Goal: Transaction & Acquisition: Subscribe to service/newsletter

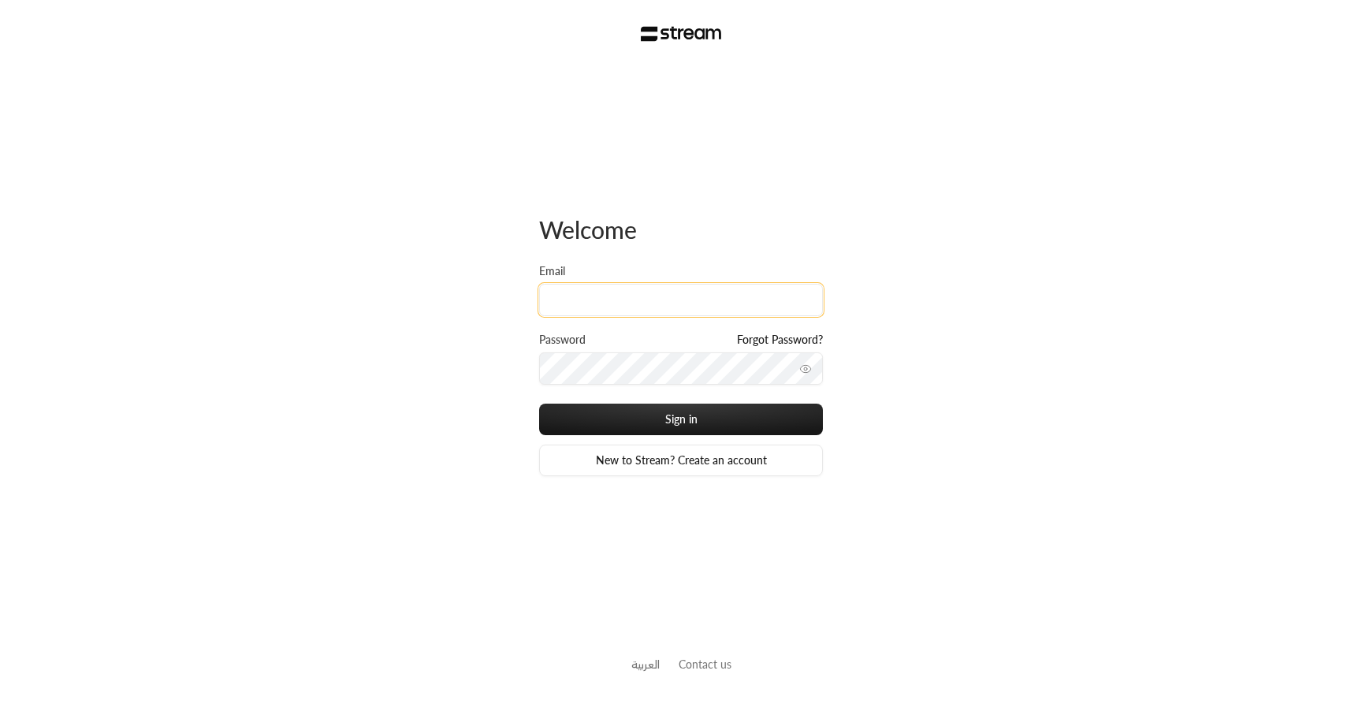
click at [614, 307] on input "Email" at bounding box center [681, 300] width 284 height 32
click at [473, 370] on div "Welcome Email Password Forgot Password? Sign in New to Stream? Create an accoun…" at bounding box center [681, 352] width 1362 height 704
click at [635, 458] on link "New to Stream? Create an account" at bounding box center [681, 460] width 284 height 32
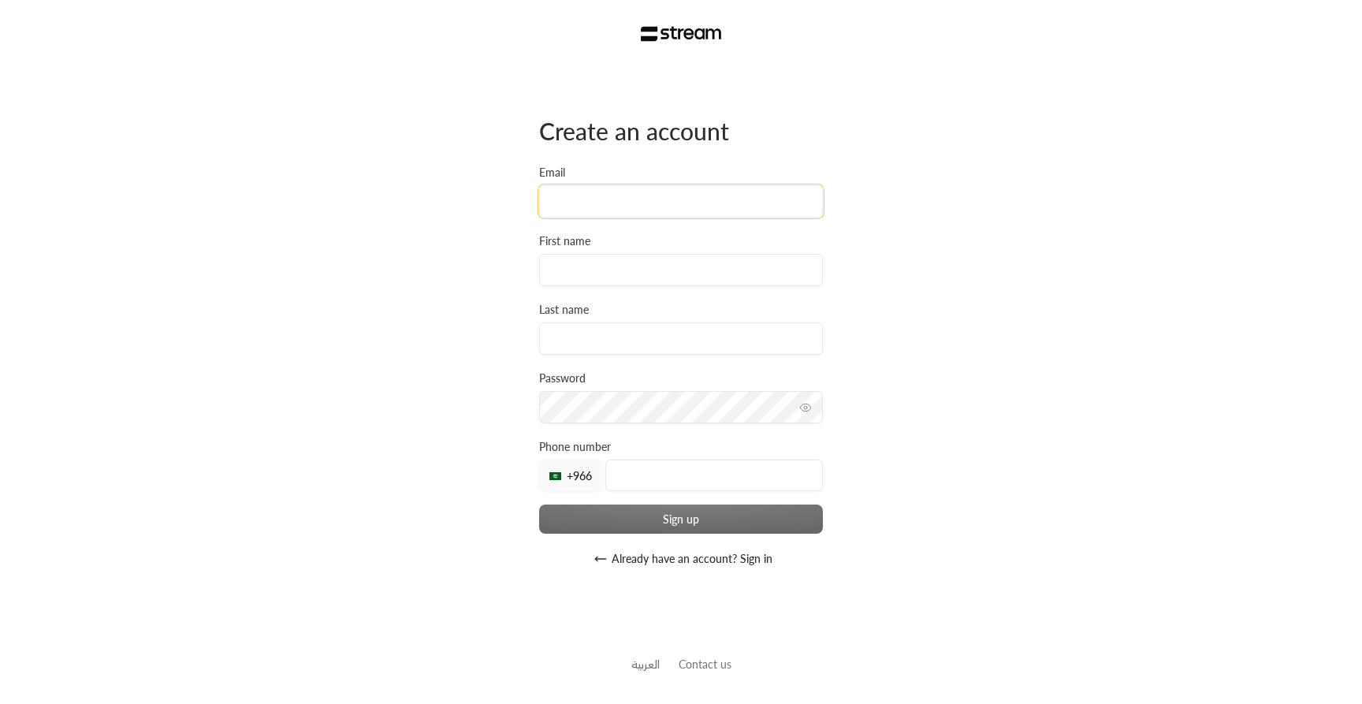
click at [612, 188] on input "Email" at bounding box center [681, 201] width 284 height 32
type input "ibtisam+a3@streampay.sa"
type input "I"
type input "Ibtisam"
type input "a3"
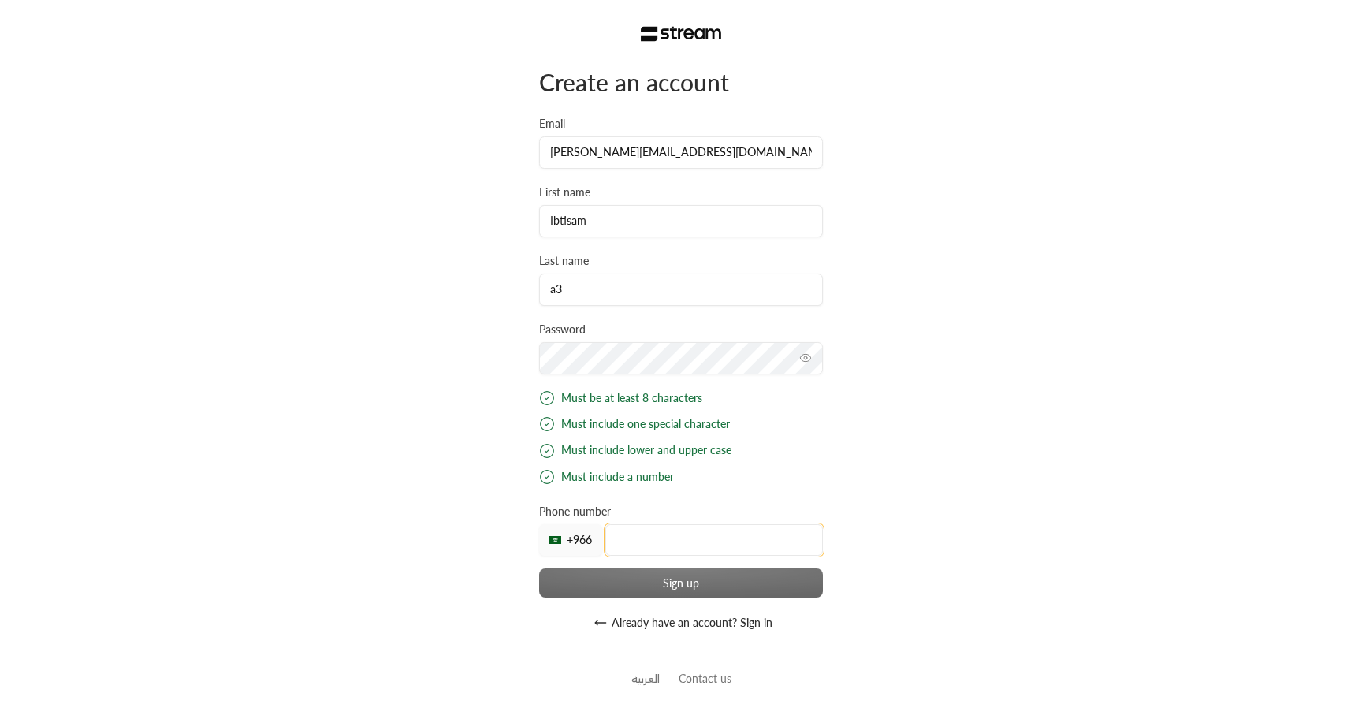
click at [630, 556] on div "Create an account Email ibtisam+a3@streampay.sa First name Ibtisam Last name a3…" at bounding box center [681, 352] width 284 height 571
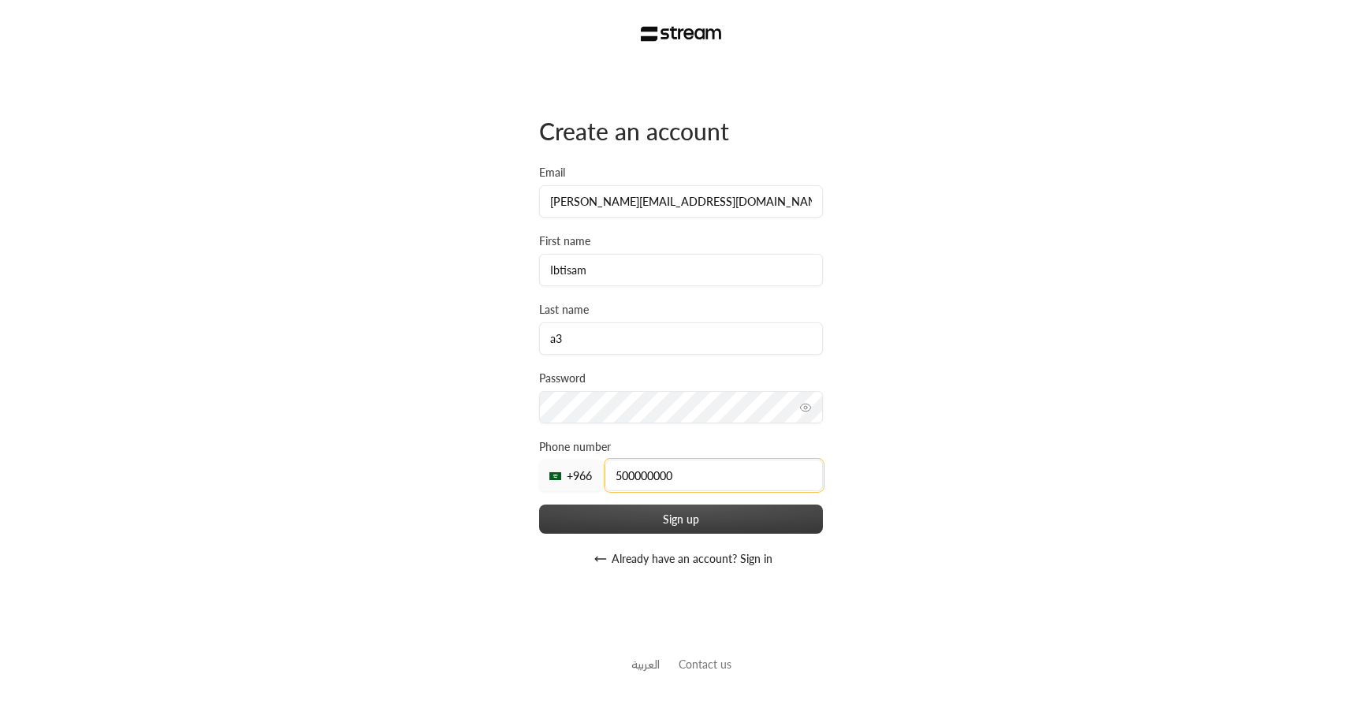
type input "500000000"
click at [591, 519] on button "Sign up" at bounding box center [681, 518] width 284 height 29
